Goal: Use online tool/utility: Utilize a website feature to perform a specific function

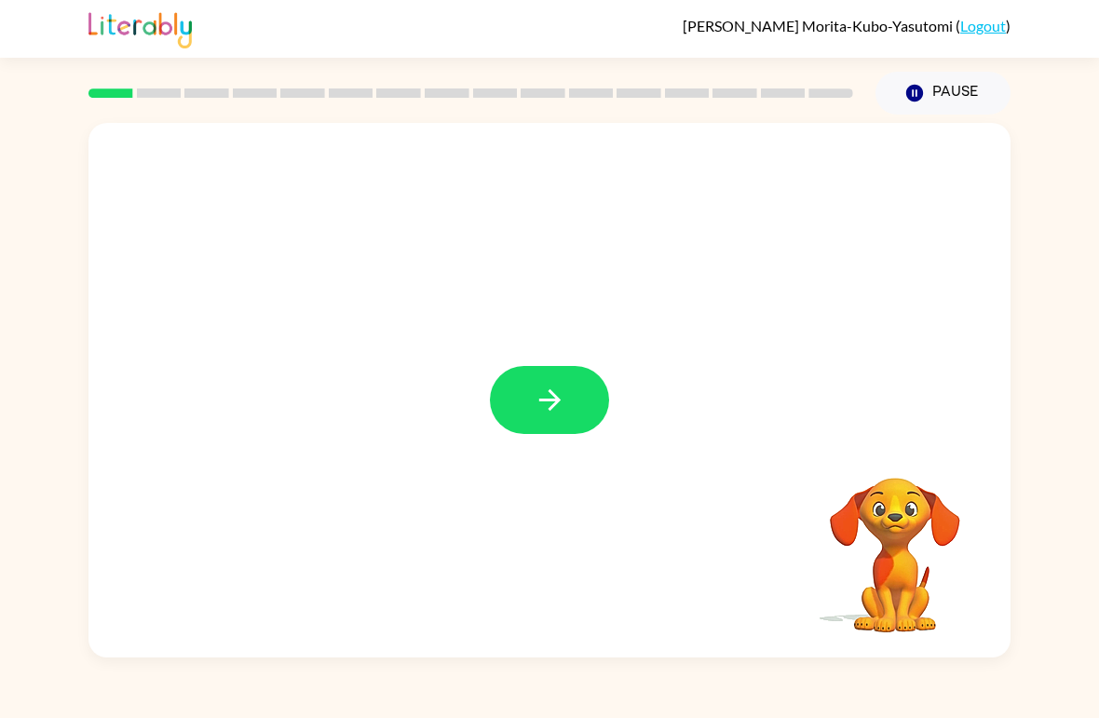
click at [587, 413] on button "button" at bounding box center [549, 400] width 119 height 68
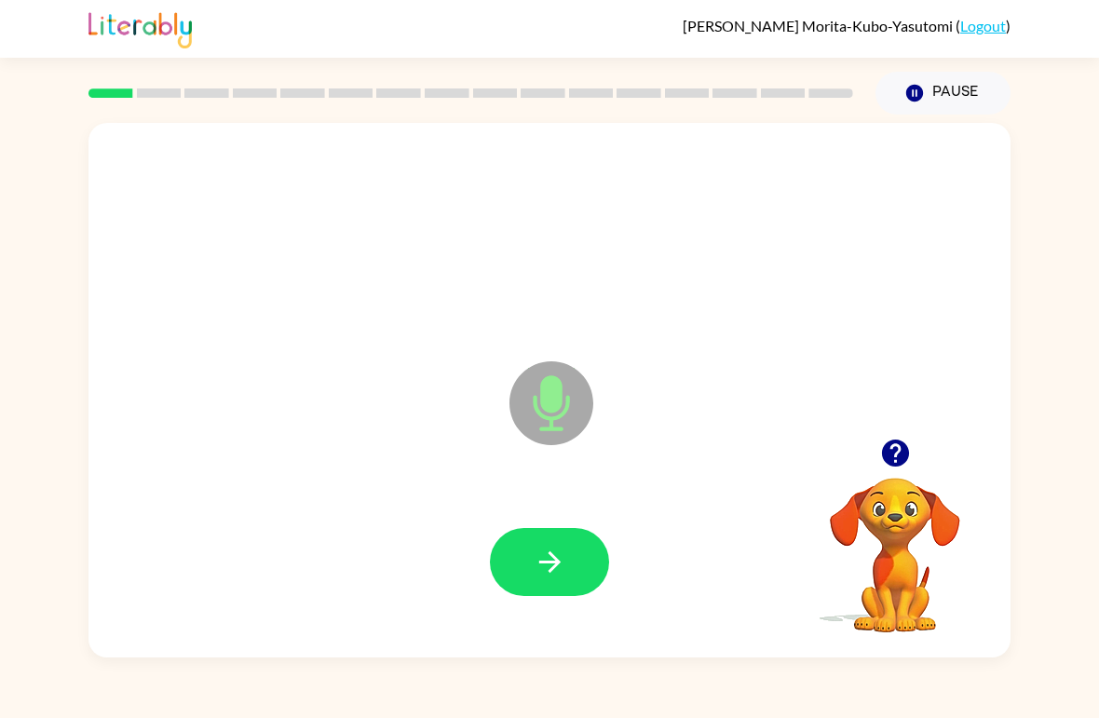
click at [582, 574] on button "button" at bounding box center [549, 562] width 119 height 68
click at [540, 565] on icon "button" at bounding box center [549, 562] width 33 height 33
click at [551, 596] on button "button" at bounding box center [549, 562] width 119 height 68
click at [542, 560] on icon "button" at bounding box center [549, 562] width 33 height 33
click at [535, 548] on icon "button" at bounding box center [549, 562] width 33 height 33
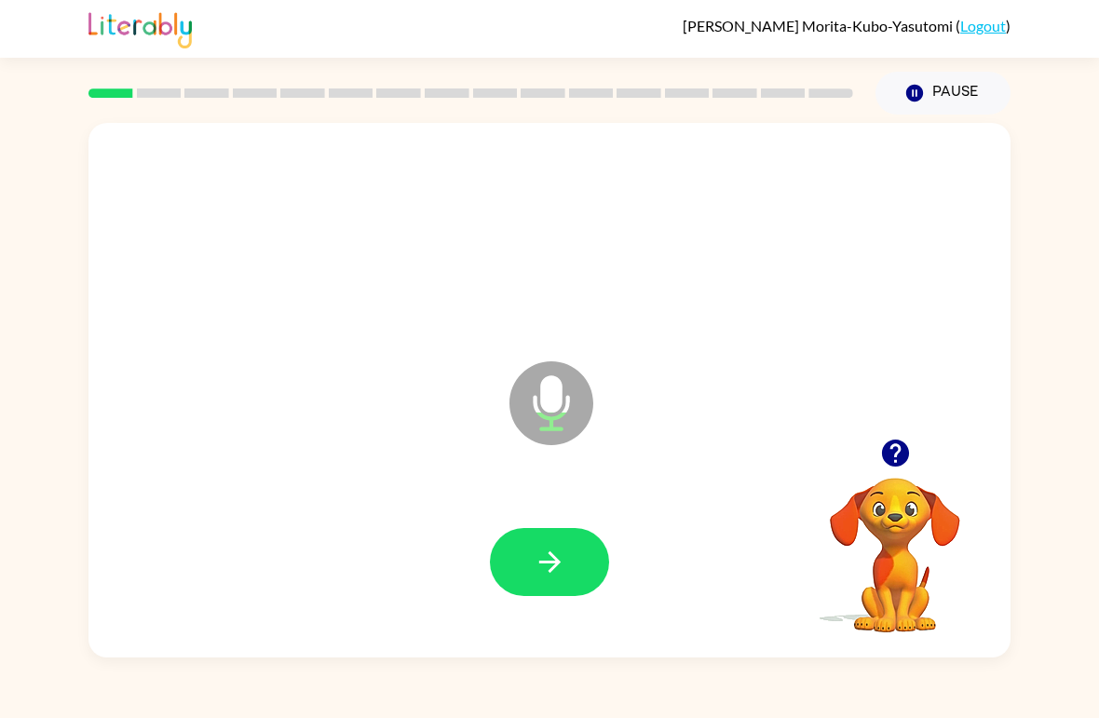
click at [559, 565] on icon "button" at bounding box center [549, 562] width 33 height 33
click at [566, 568] on button "button" at bounding box center [549, 562] width 119 height 68
click at [535, 566] on icon "button" at bounding box center [549, 562] width 33 height 33
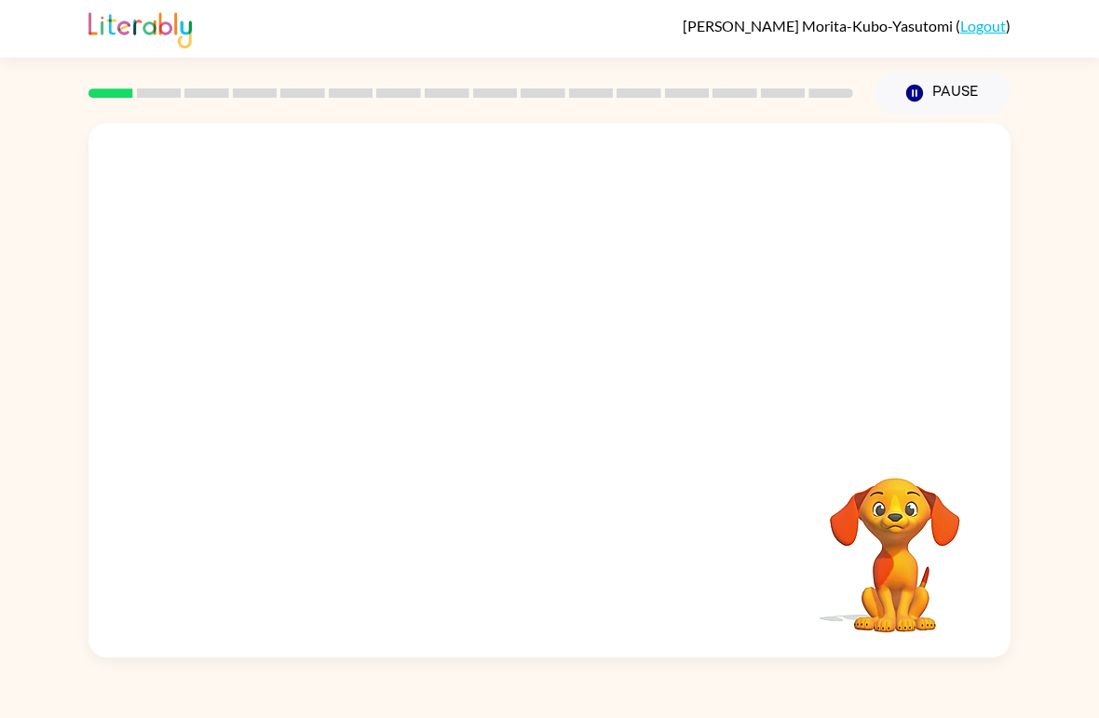
click at [722, 502] on div at bounding box center [549, 563] width 884 height 154
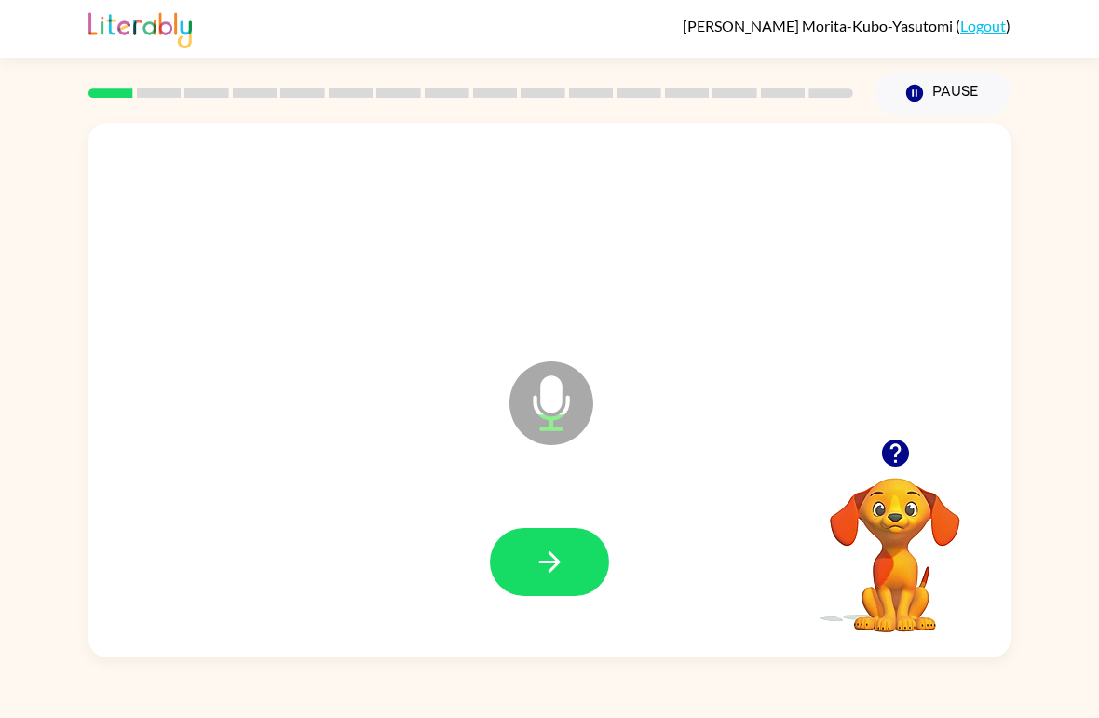
click at [543, 549] on icon "button" at bounding box center [549, 562] width 33 height 33
click at [532, 558] on button "button" at bounding box center [549, 562] width 119 height 68
click at [537, 556] on icon "button" at bounding box center [549, 562] width 33 height 33
click at [542, 566] on icon "button" at bounding box center [549, 562] width 33 height 33
click at [540, 547] on icon "button" at bounding box center [549, 562] width 33 height 33
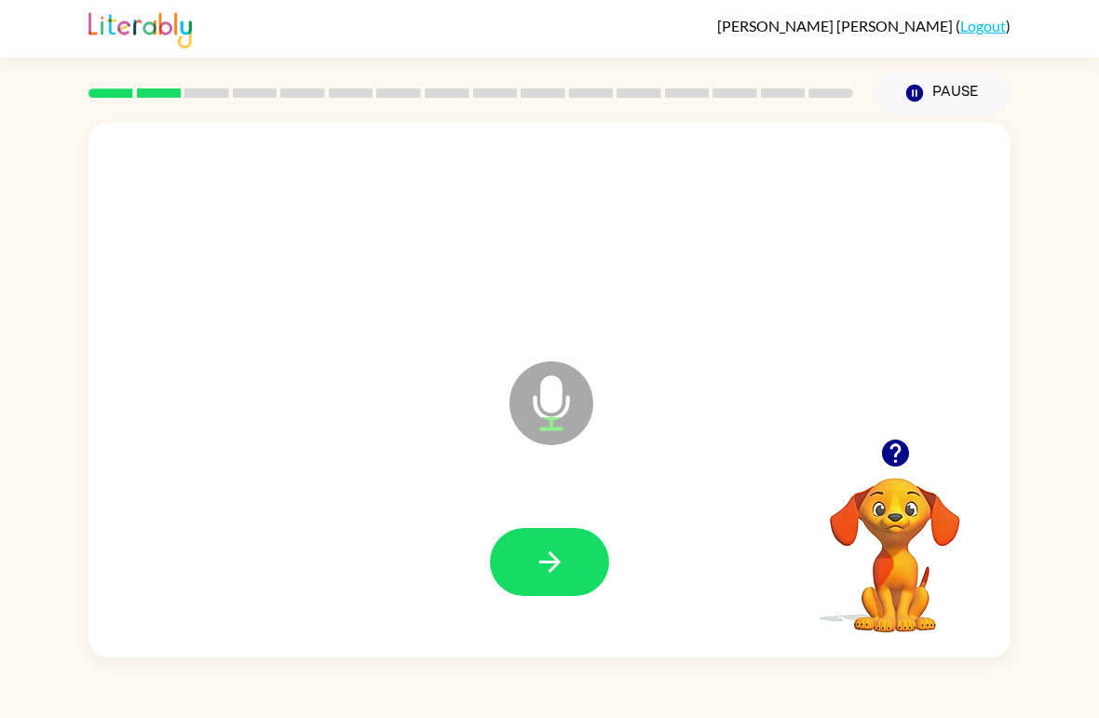
click at [560, 564] on icon "button" at bounding box center [549, 562] width 33 height 33
click at [542, 591] on button "button" at bounding box center [549, 562] width 119 height 68
click at [544, 561] on icon "button" at bounding box center [549, 562] width 33 height 33
click at [529, 568] on button "button" at bounding box center [549, 562] width 119 height 68
click at [527, 561] on button "button" at bounding box center [549, 562] width 119 height 68
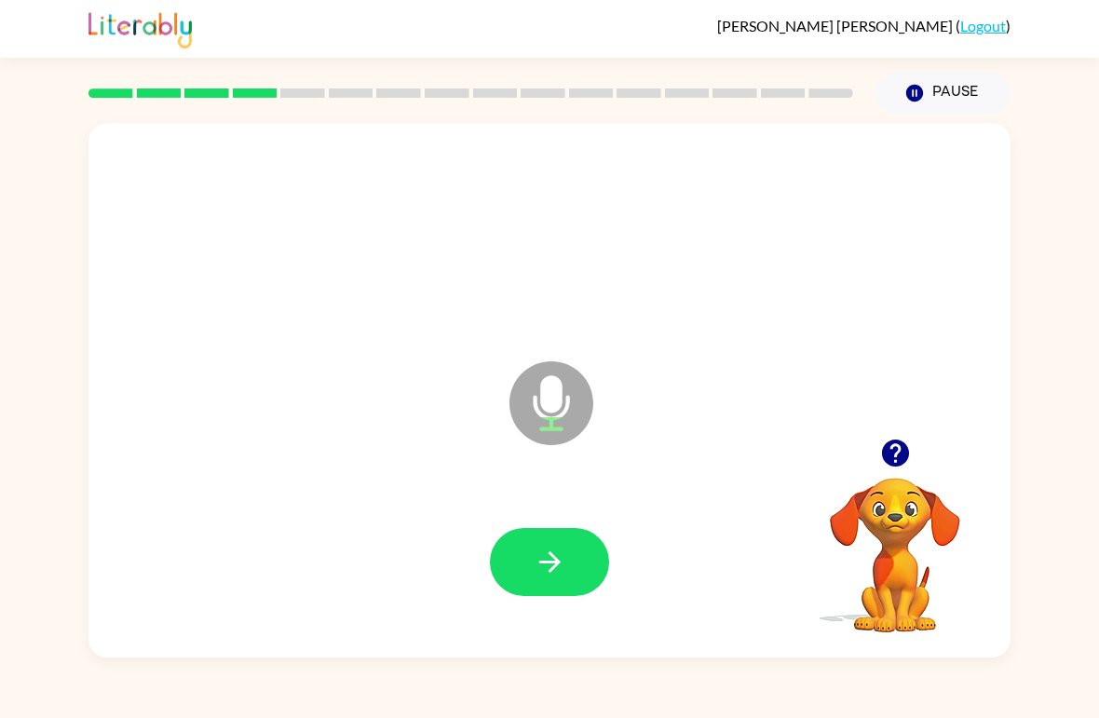
click at [545, 557] on icon "button" at bounding box center [549, 562] width 33 height 33
click at [551, 563] on icon "button" at bounding box center [548, 561] width 21 height 21
click at [535, 568] on icon "button" at bounding box center [549, 562] width 33 height 33
click at [552, 561] on icon "button" at bounding box center [549, 562] width 33 height 33
click at [559, 565] on icon "button" at bounding box center [549, 562] width 33 height 33
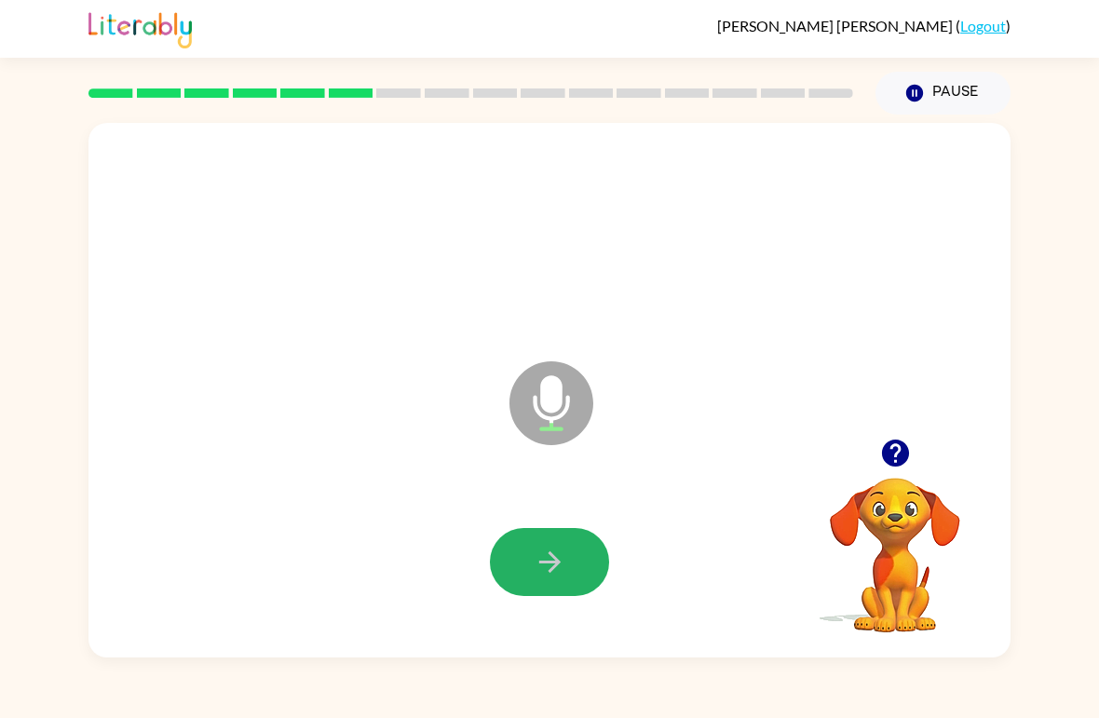
click at [535, 560] on icon "button" at bounding box center [549, 562] width 33 height 33
click at [554, 559] on icon "button" at bounding box center [548, 561] width 21 height 21
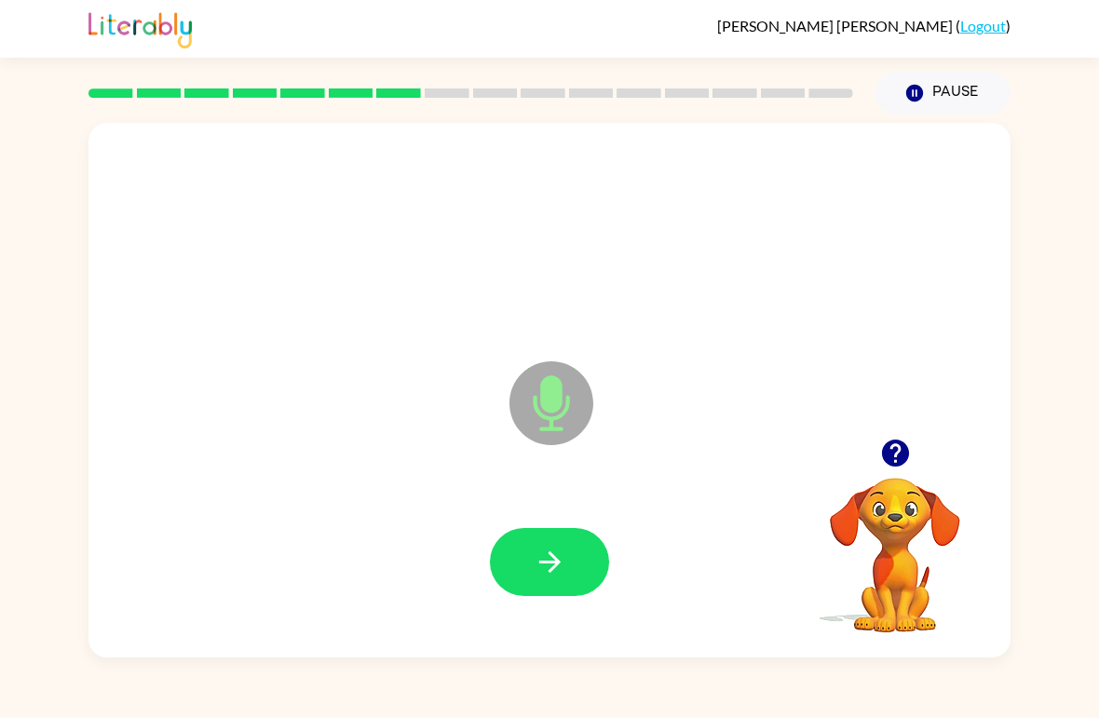
click at [570, 552] on button "button" at bounding box center [549, 562] width 119 height 68
click at [578, 559] on button "button" at bounding box center [549, 562] width 119 height 68
click at [581, 508] on div at bounding box center [549, 563] width 884 height 154
click at [563, 576] on icon "button" at bounding box center [549, 562] width 33 height 33
click at [525, 586] on button "button" at bounding box center [549, 562] width 119 height 68
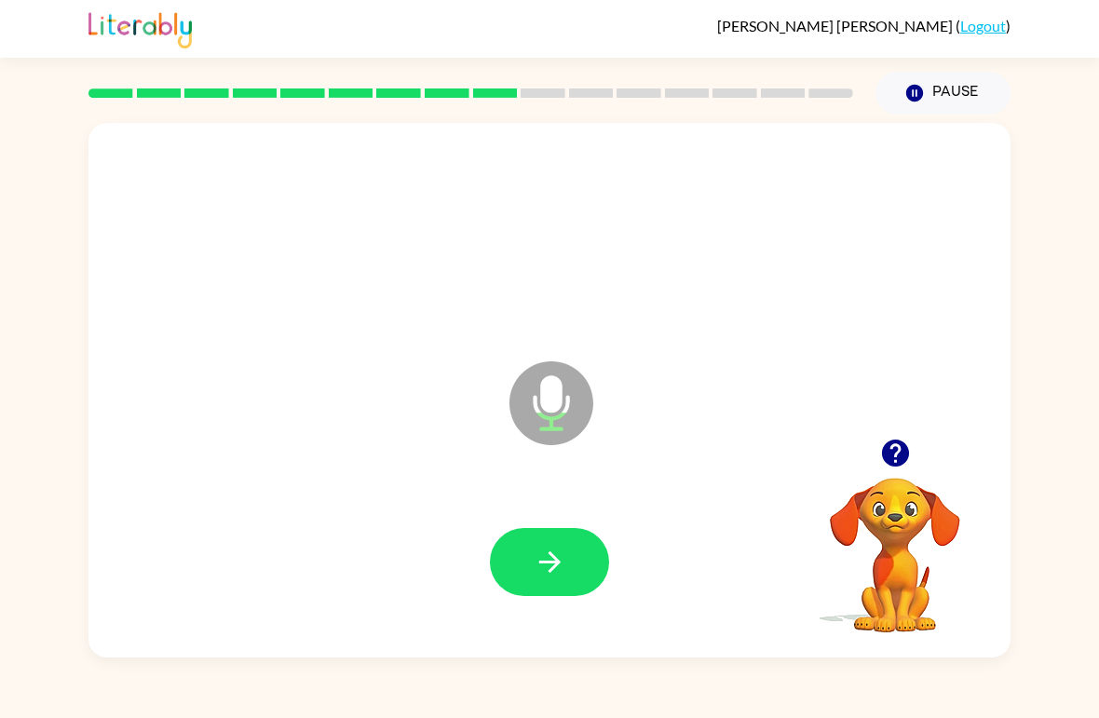
click at [547, 546] on button "button" at bounding box center [549, 562] width 119 height 68
click at [540, 566] on icon "button" at bounding box center [549, 562] width 33 height 33
click at [529, 579] on button "button" at bounding box center [549, 562] width 119 height 68
click at [529, 593] on button "button" at bounding box center [549, 562] width 119 height 68
click at [566, 536] on button "button" at bounding box center [549, 562] width 119 height 68
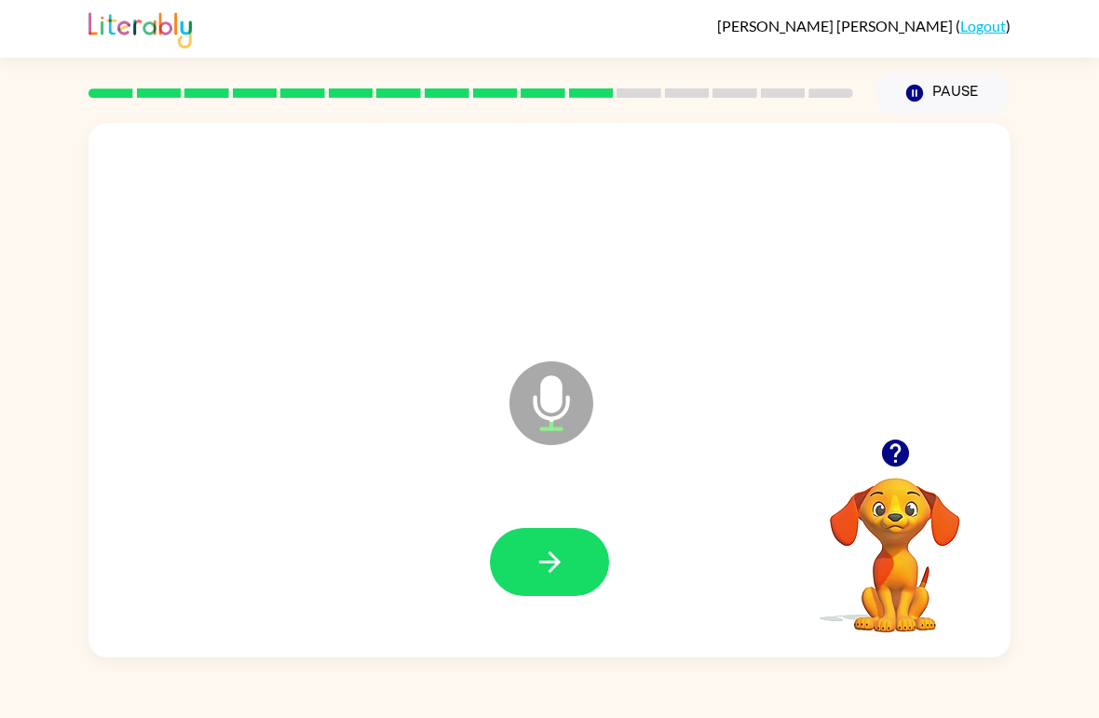
click at [555, 562] on icon "button" at bounding box center [548, 561] width 21 height 21
click at [581, 556] on button "button" at bounding box center [549, 562] width 119 height 68
click at [564, 548] on icon "button" at bounding box center [549, 562] width 33 height 33
click at [556, 576] on icon "button" at bounding box center [549, 562] width 33 height 33
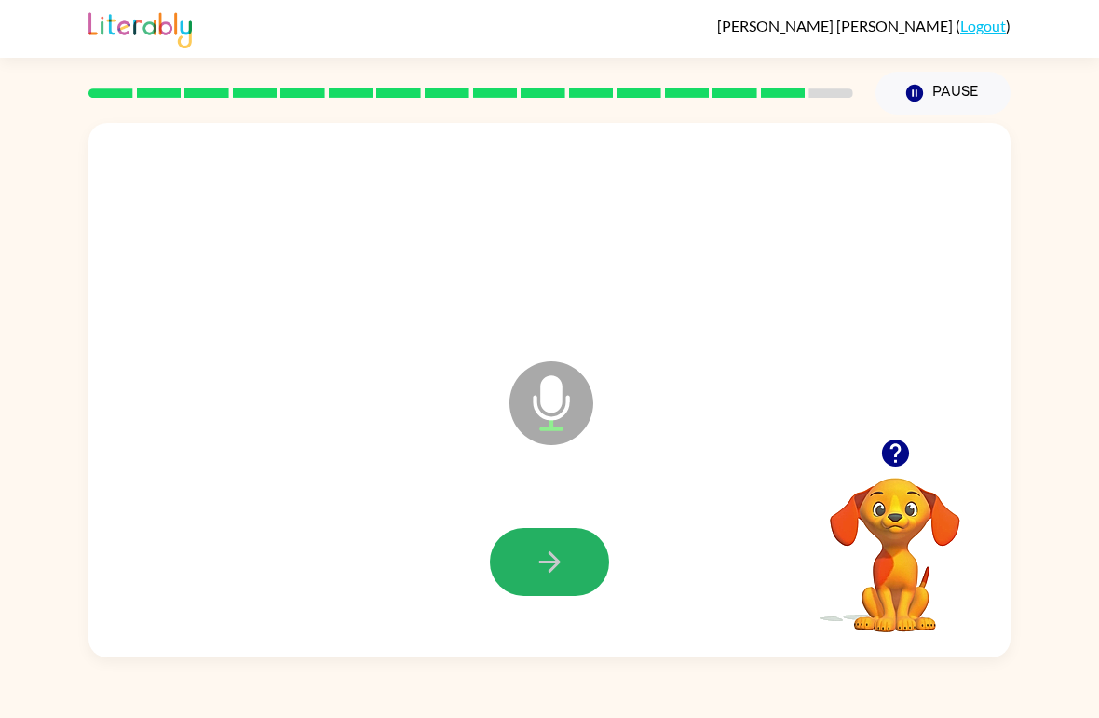
click at [560, 558] on icon "button" at bounding box center [549, 562] width 33 height 33
